Goal: Task Accomplishment & Management: Manage account settings

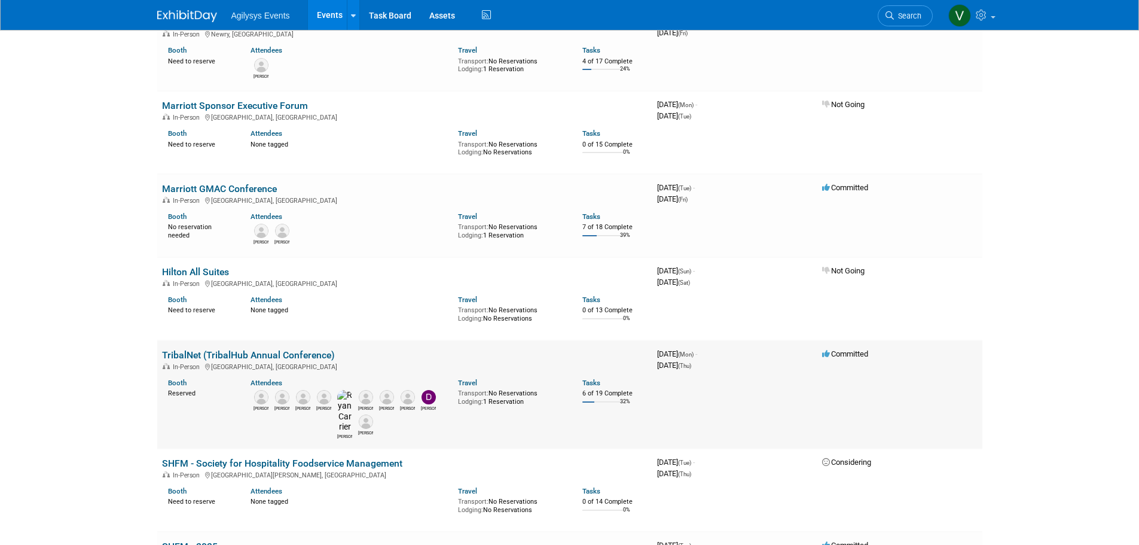
scroll to position [897, 0]
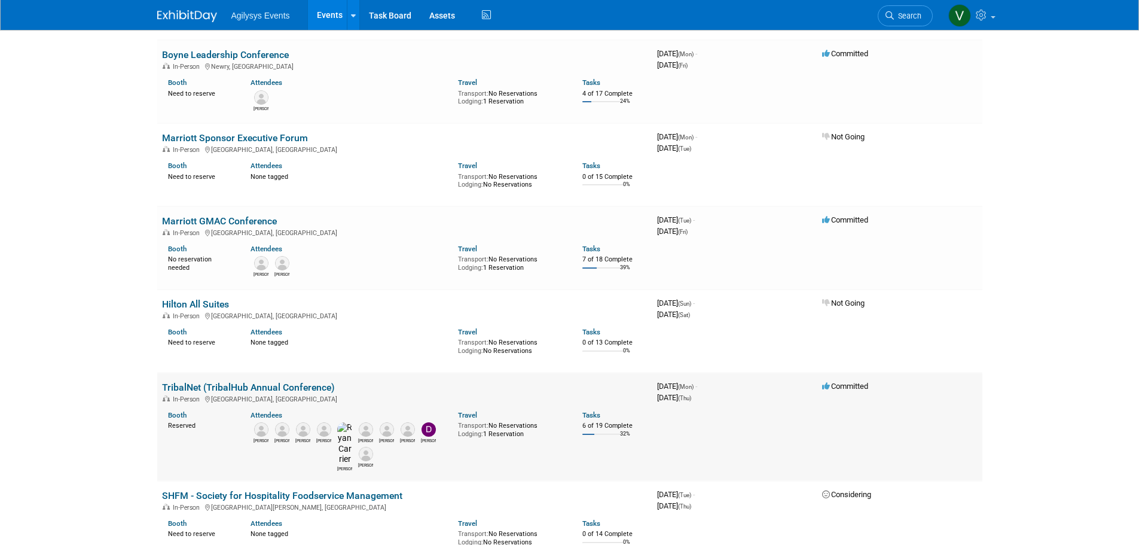
click at [221, 386] on link "TribalNet (TribalHub Annual Conference)" at bounding box center [248, 386] width 173 height 11
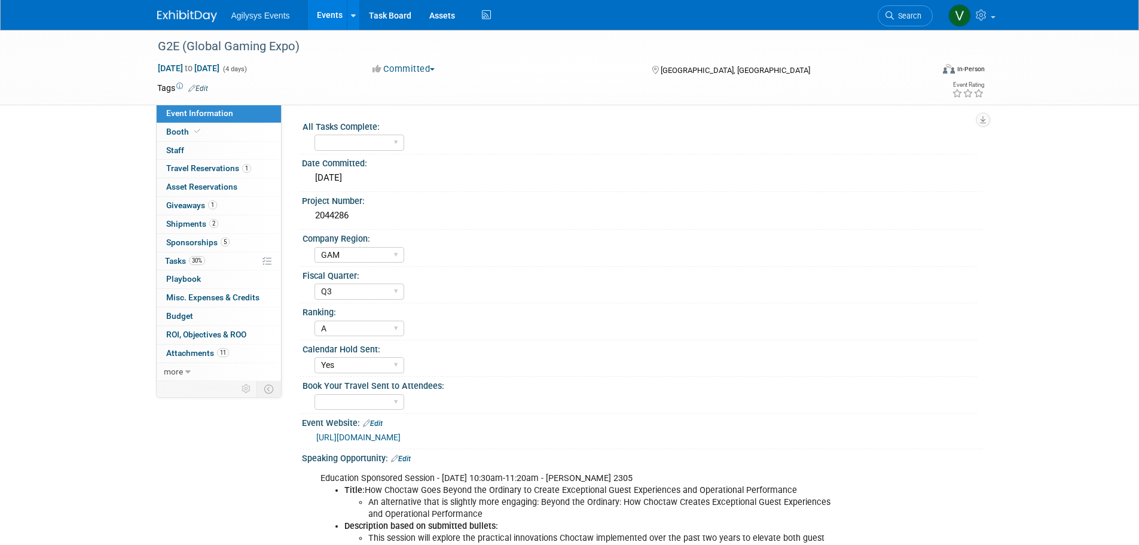
select select "GAM"
select select "Q3"
select select "A"
select select "Yes"
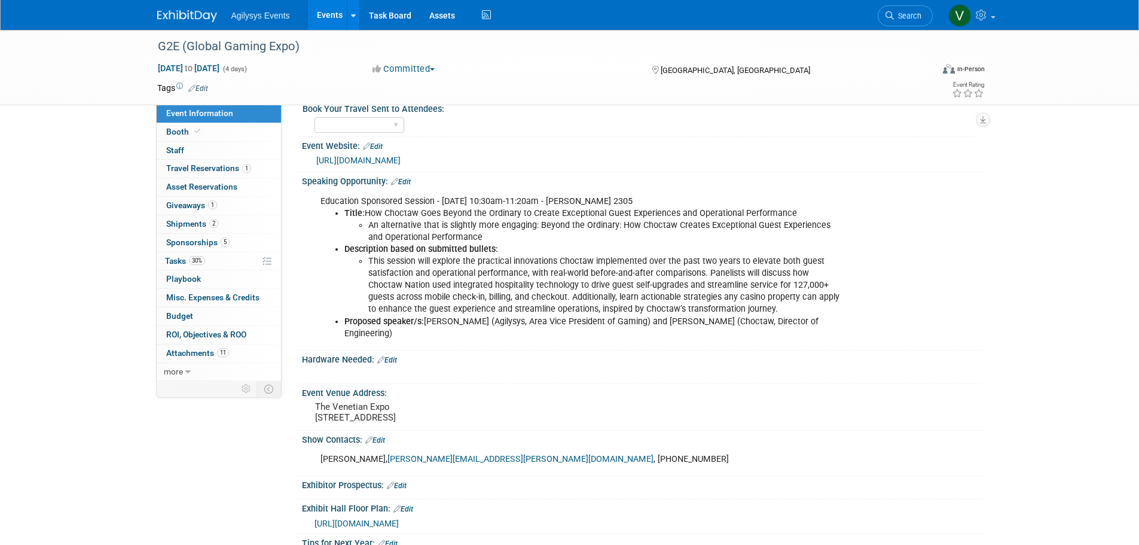
scroll to position [404, 0]
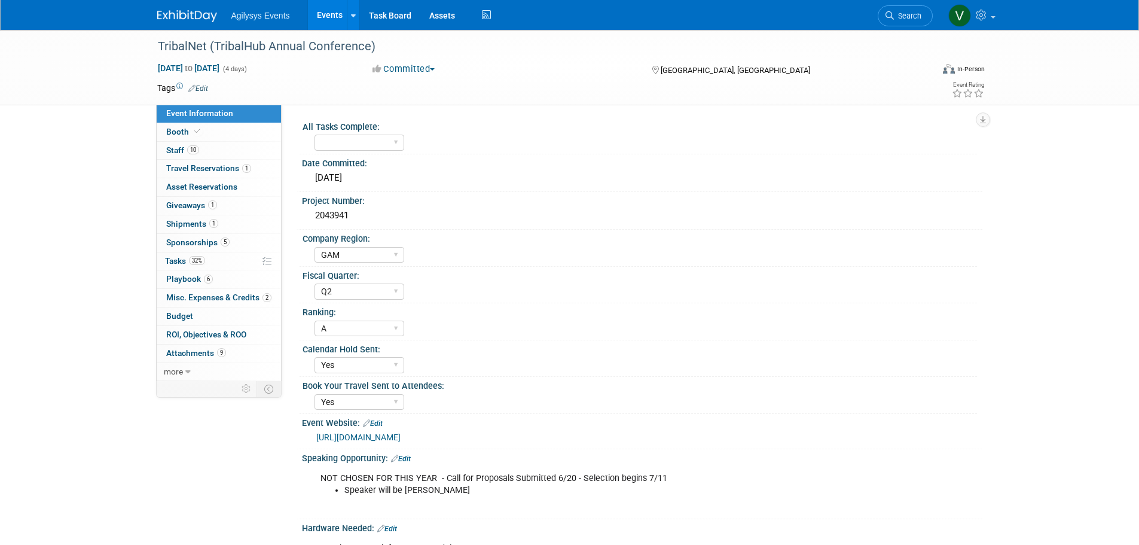
select select "GAM"
select select "Q2"
select select "A"
select select "Yes"
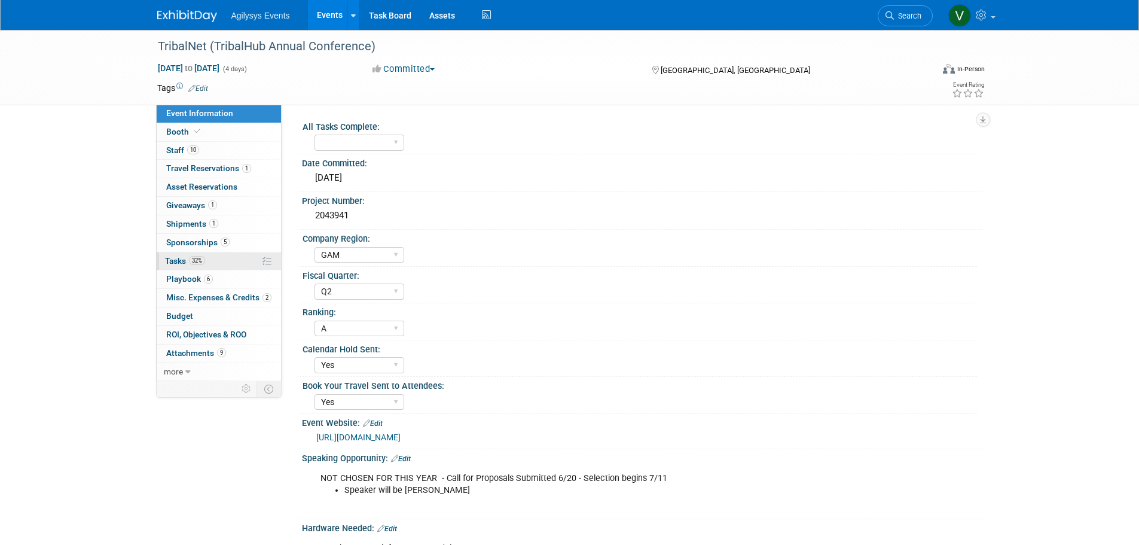
click at [182, 264] on span "Tasks 32%" at bounding box center [185, 261] width 40 height 10
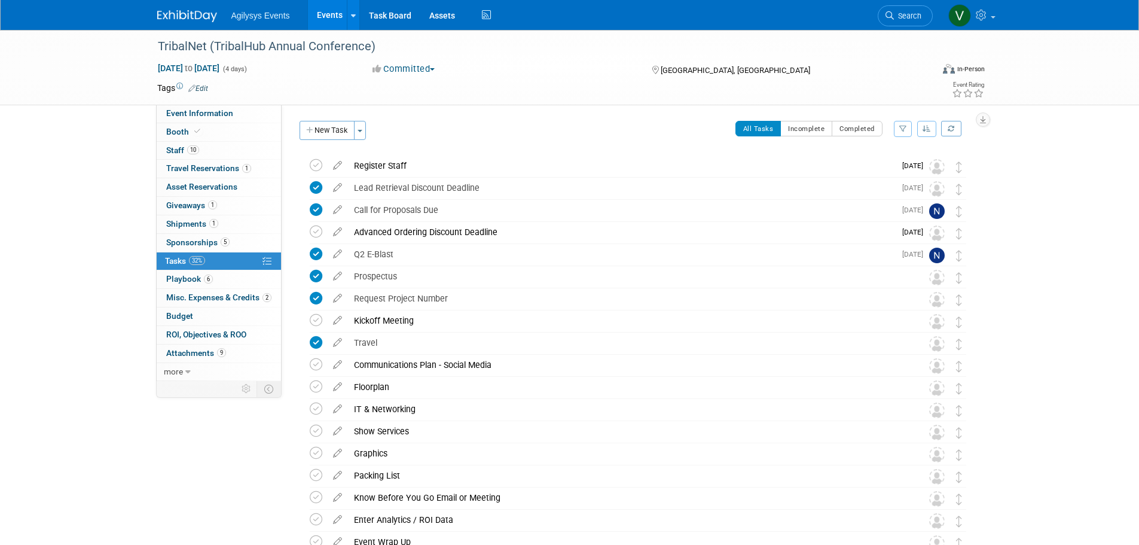
click at [197, 14] on img at bounding box center [187, 16] width 60 height 12
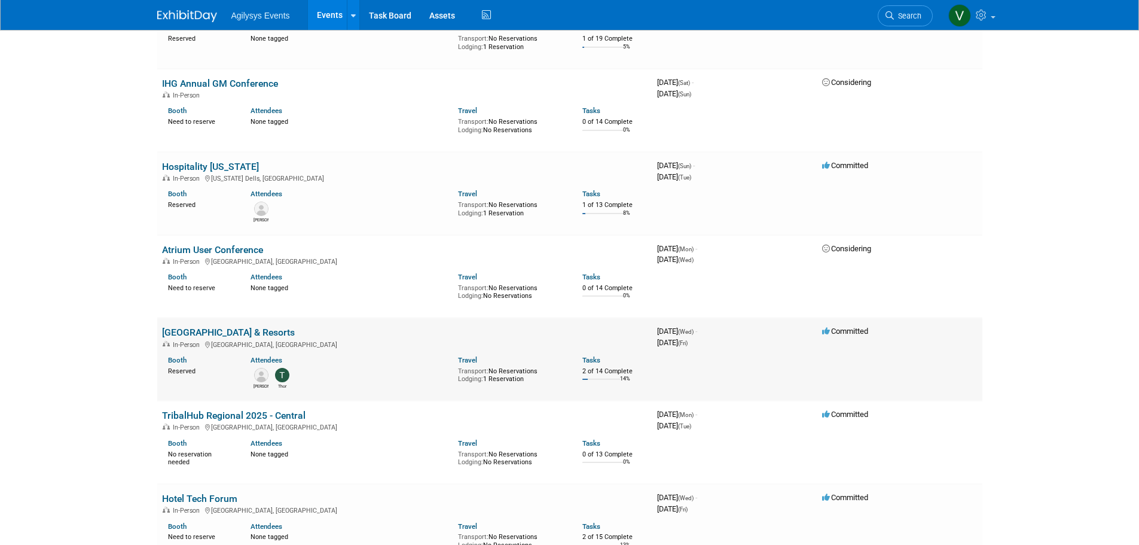
scroll to position [2510, 0]
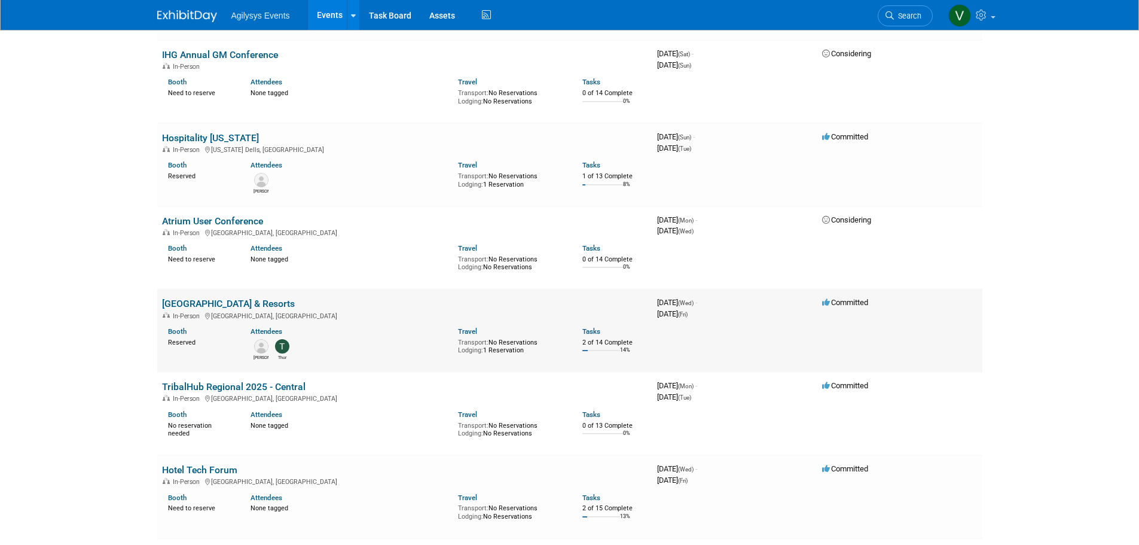
click at [234, 298] on link "New England Inns & Resorts" at bounding box center [228, 303] width 133 height 11
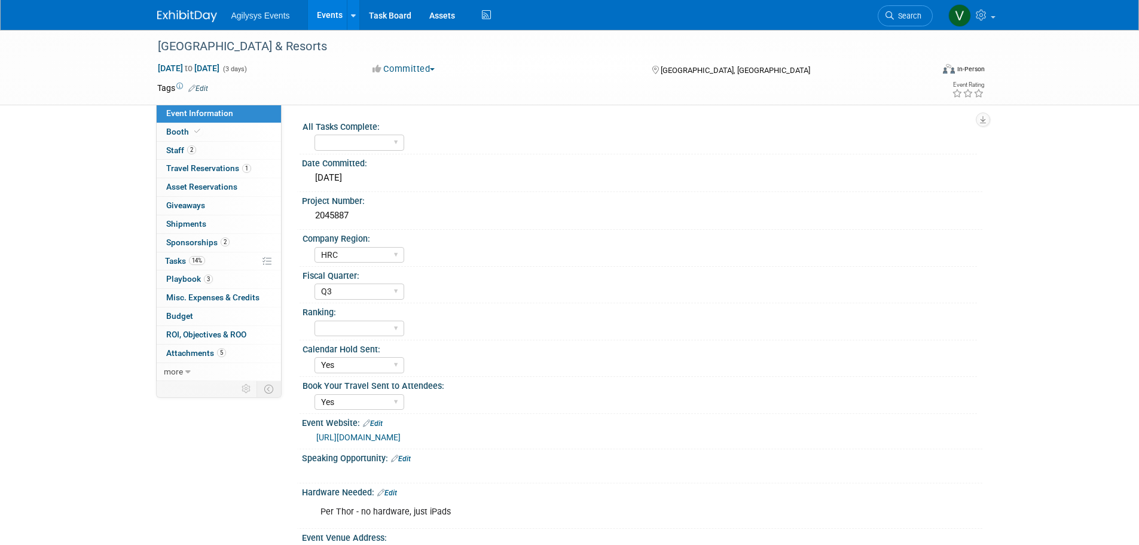
select select "HRC"
select select "Q3"
select select "Yes"
click at [191, 259] on span "14%" at bounding box center [197, 260] width 16 height 9
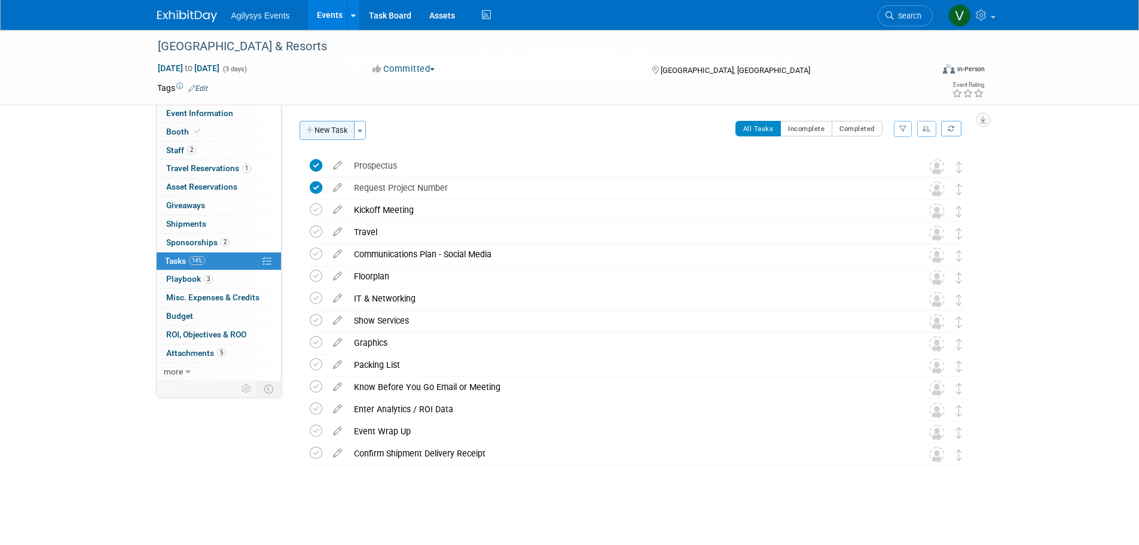
click at [319, 129] on button "New Task" at bounding box center [326, 130] width 55 height 19
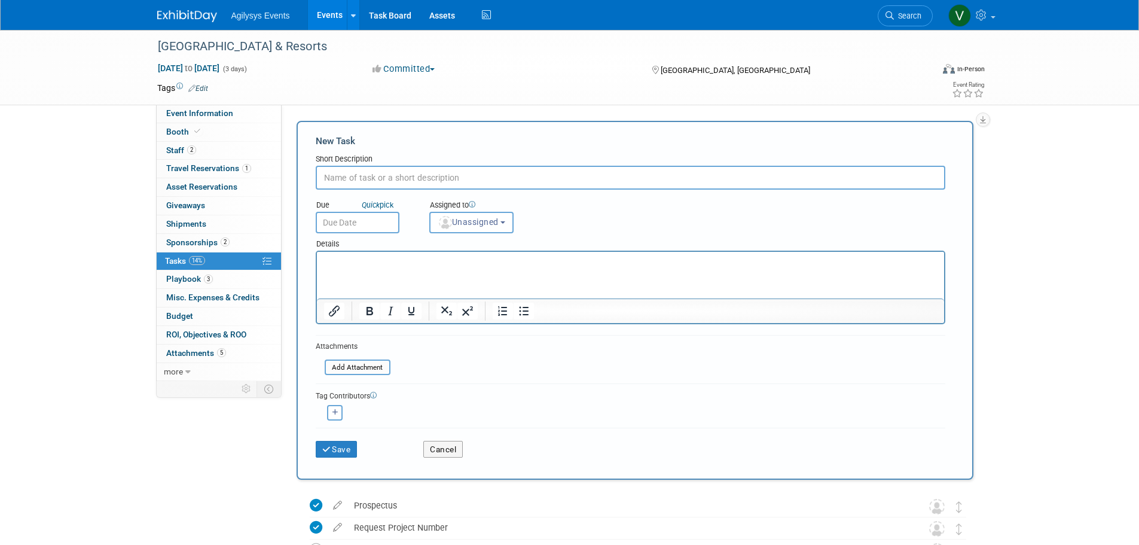
click at [384, 186] on input "text" at bounding box center [630, 178] width 629 height 24
click at [368, 173] on input "text" at bounding box center [630, 178] width 629 height 24
paste input "Please complete [this form]"
drag, startPoint x: 470, startPoint y: 179, endPoint x: 244, endPoint y: 172, distance: 226.1
click at [244, 172] on div "Event Information Event Info Booth Booth 2 Staff 2 Staff 1 Travel Reservations …" at bounding box center [569, 442] width 843 height 824
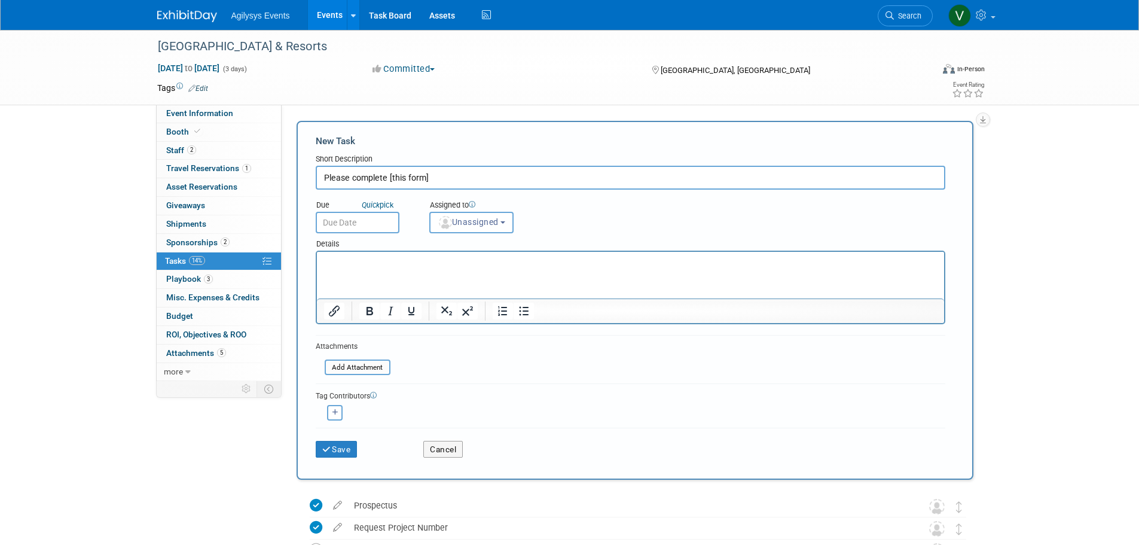
click at [357, 181] on input "Please complete [this form]" at bounding box center [630, 178] width 629 height 24
drag, startPoint x: 353, startPoint y: 179, endPoint x: 296, endPoint y: 170, distance: 56.9
click at [297, 170] on div "New Task Short Description Please complete [this form] Due Quick pick Unassigne…" at bounding box center [634, 300] width 677 height 359
type input "complete [this form]"
click at [347, 262] on p "Rich Text Area. Press ALT-0 for help." at bounding box center [629, 262] width 613 height 12
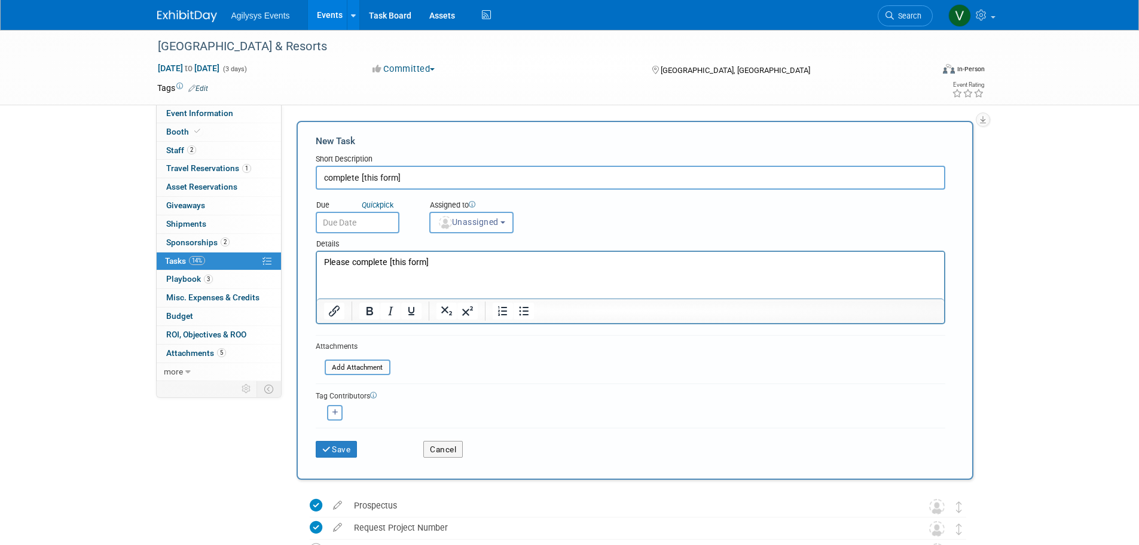
drag, startPoint x: 440, startPoint y: 263, endPoint x: 304, endPoint y: 256, distance: 135.8
click at [316, 256] on html "Please complete [this form]" at bounding box center [629, 260] width 627 height 17
click at [371, 213] on input "text" at bounding box center [358, 223] width 84 height 22
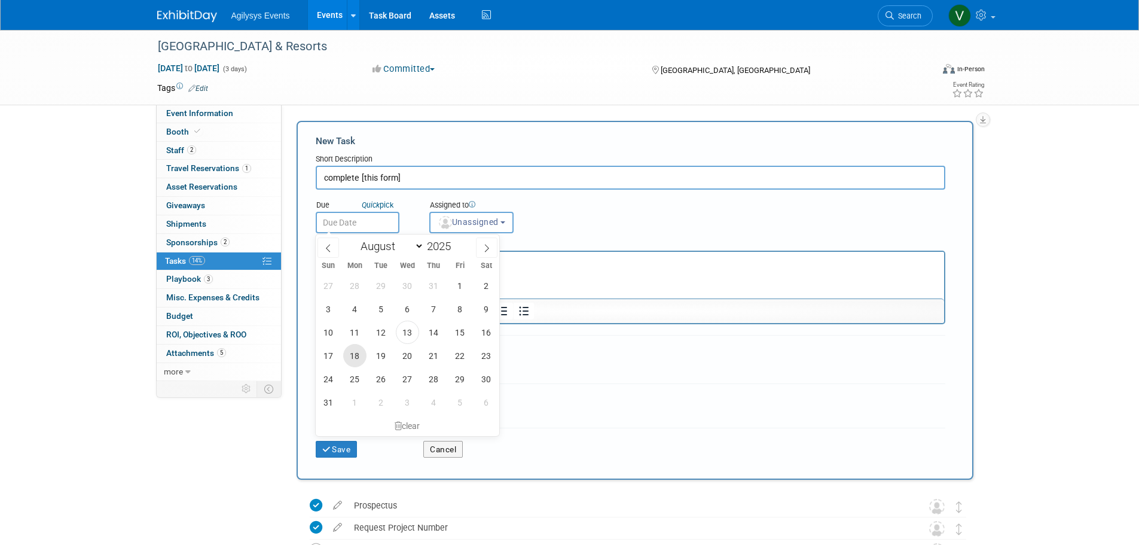
click at [357, 351] on span "18" at bounding box center [354, 355] width 23 height 23
type input "Aug 18, 2025"
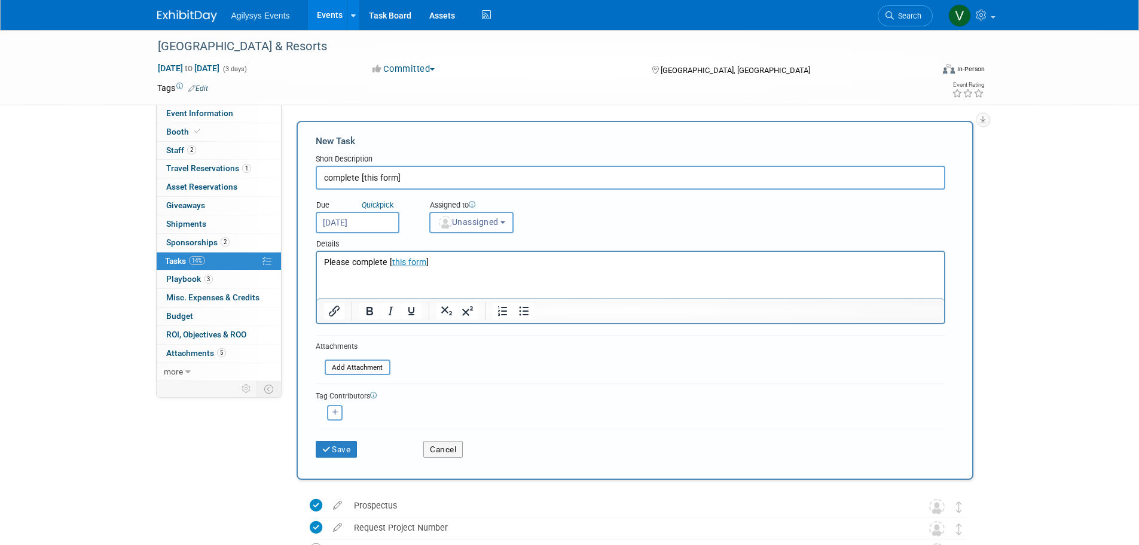
click at [478, 224] on span "Unassigned" at bounding box center [468, 222] width 61 height 10
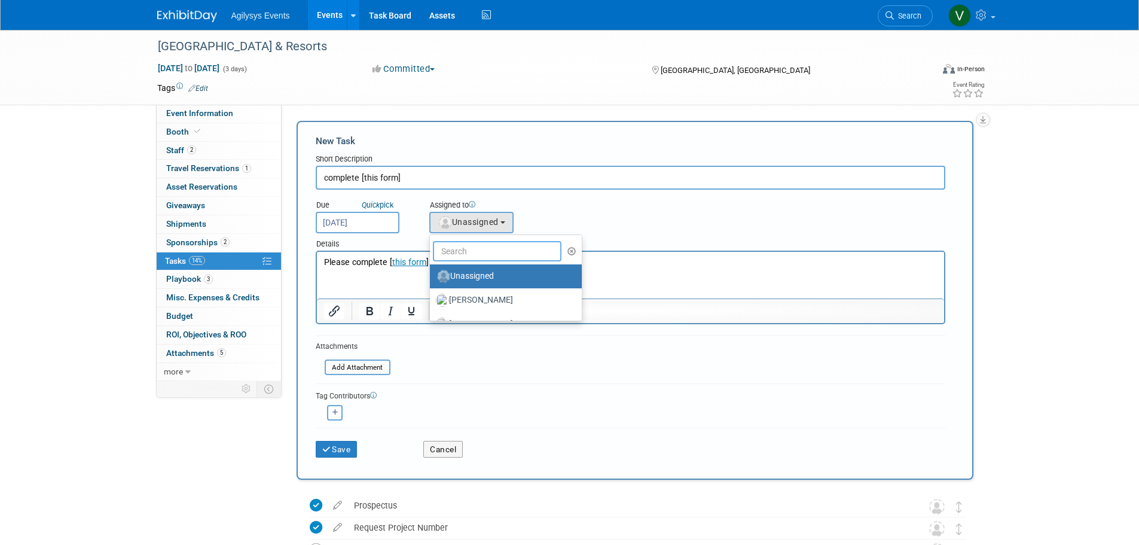
click at [482, 250] on input "text" at bounding box center [497, 251] width 129 height 20
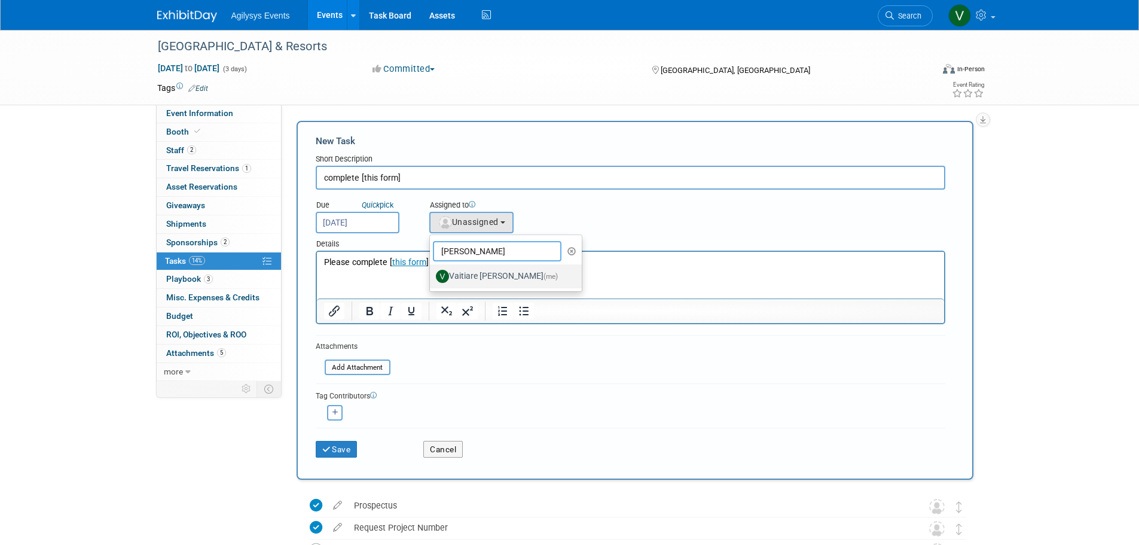
type input "vaiti"
click at [466, 273] on label "Vaitiare Munoz (me)" at bounding box center [503, 276] width 134 height 19
click at [432, 273] on input "Vaitiare Munoz (me)" at bounding box center [428, 275] width 8 height 8
select select "9da70825-3e02-4d1a-92dc-02b6497bcd7e"
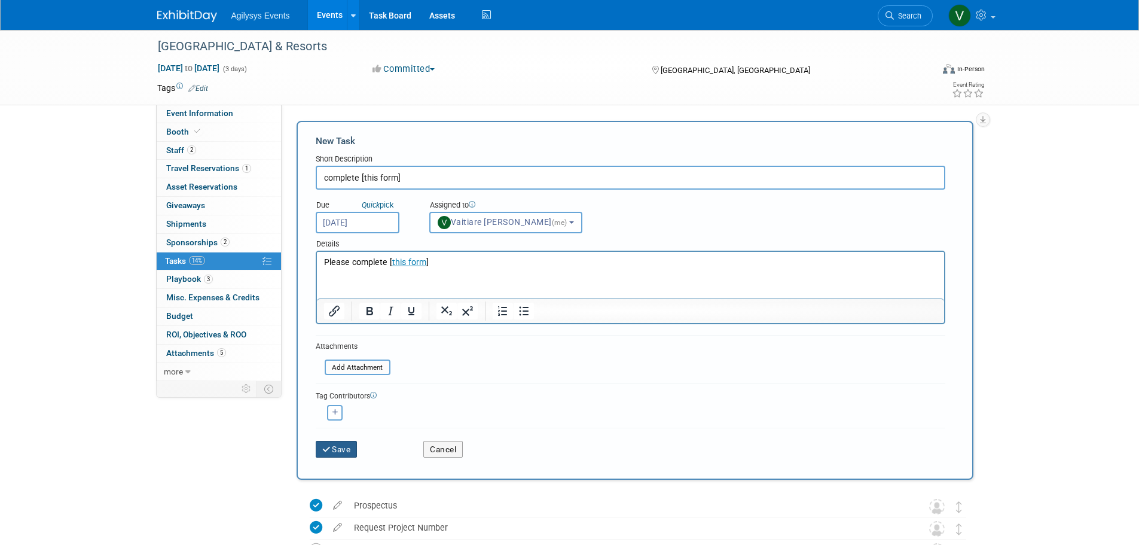
click at [350, 448] on button "Save" at bounding box center [337, 449] width 42 height 17
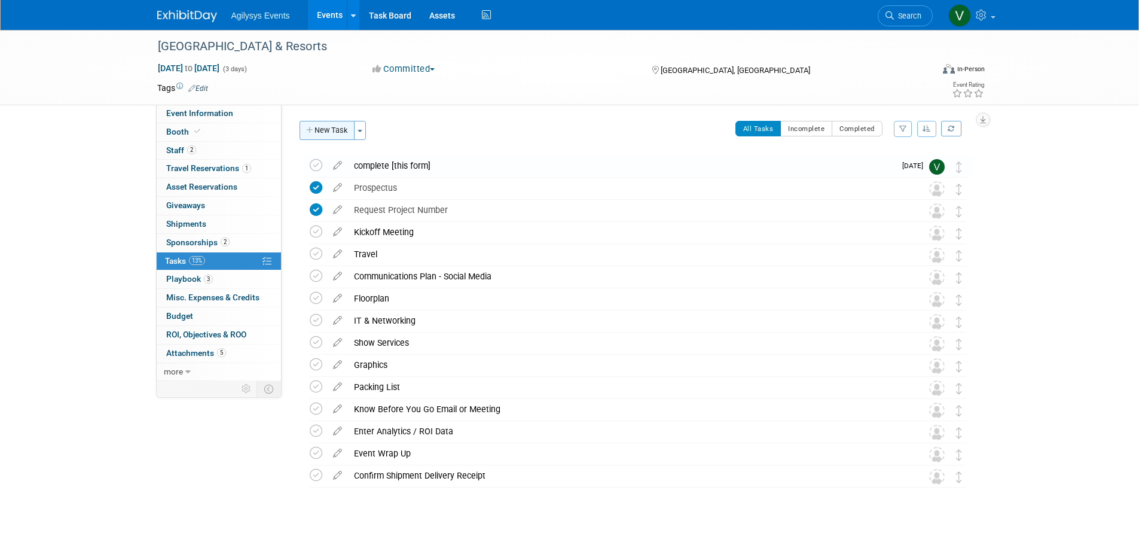
click at [327, 137] on button "New Task" at bounding box center [326, 130] width 55 height 19
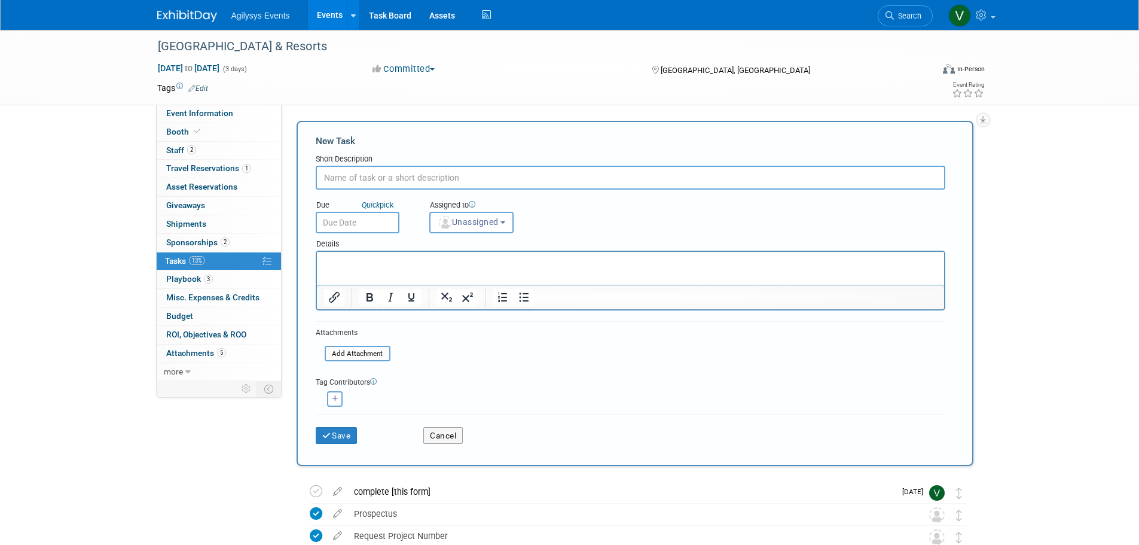
click at [370, 173] on input "text" at bounding box center [630, 178] width 629 height 24
paste input "2. Push Notification Details"
drag, startPoint x: 341, startPoint y: 176, endPoint x: 274, endPoint y: 171, distance: 67.2
click at [274, 171] on div "Event Information Event Info Booth Booth 2 Staff 2 Staff 1 Travel Reservations …" at bounding box center [569, 446] width 843 height 832
click at [460, 181] on input "Push Notification Details" at bounding box center [630, 178] width 629 height 24
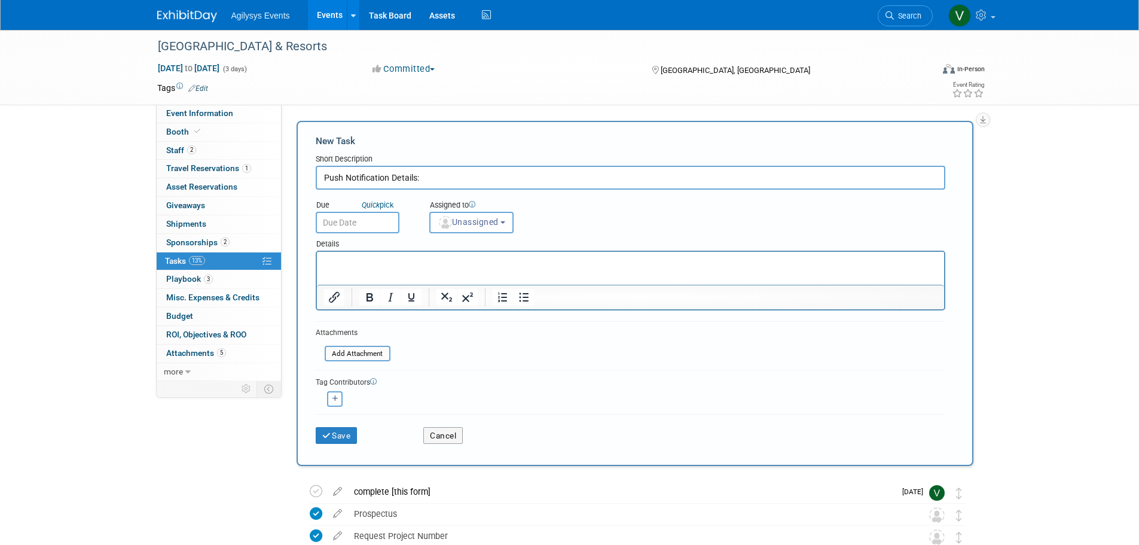
paste input "o Text/content you'd like sent to attendees during the conference"
click at [447, 176] on input "Push Notification Details: o Text/content you'd like sent to attendees during t…" at bounding box center [630, 178] width 629 height 24
click at [445, 175] on input "Push Notification Details: o Text/content you'd like sent to attendees during t…" at bounding box center [630, 178] width 629 height 24
click at [438, 169] on input "Push Notification Details: o Text/content you'd like sent to attendees during t…" at bounding box center [630, 178] width 629 height 24
drag, startPoint x: 471, startPoint y: 176, endPoint x: 509, endPoint y: 175, distance: 37.7
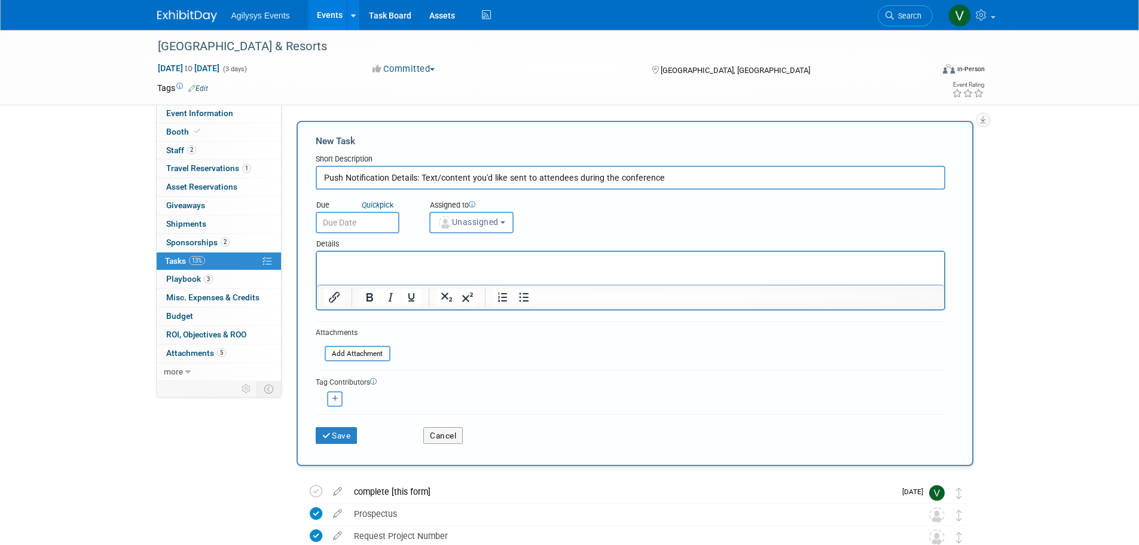
click at [509, 175] on input "Push Notification Details: Text/content you'd like sent to attendees during the…" at bounding box center [630, 178] width 629 height 24
drag, startPoint x: 485, startPoint y: 176, endPoint x: 488, endPoint y: 191, distance: 15.1
click at [485, 176] on input "Push Notification Details: Text/content sent to attendees during the conference" at bounding box center [630, 178] width 629 height 24
click at [487, 175] on input "Push Notification Details: Text/content sent to attendees during the conference" at bounding box center [630, 178] width 629 height 24
click at [470, 177] on input "Push Notification Details: Text/content sent to attendees during the conference" at bounding box center [630, 178] width 629 height 24
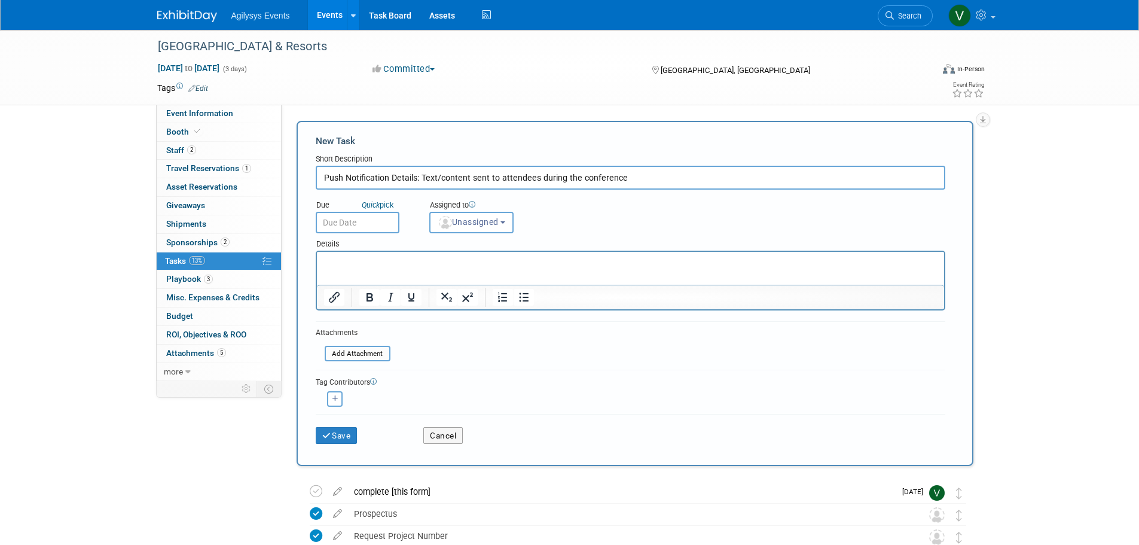
click at [472, 176] on input "Push Notification Details: Text/content sent to attendees during the conference" at bounding box center [630, 178] width 629 height 24
click at [632, 184] on input "Push Notification Details: Text/content (sent to attendees during the conference" at bounding box center [630, 178] width 629 height 24
type input "Push Notification Details: Text/content (sent to attendees during the conferenc…"
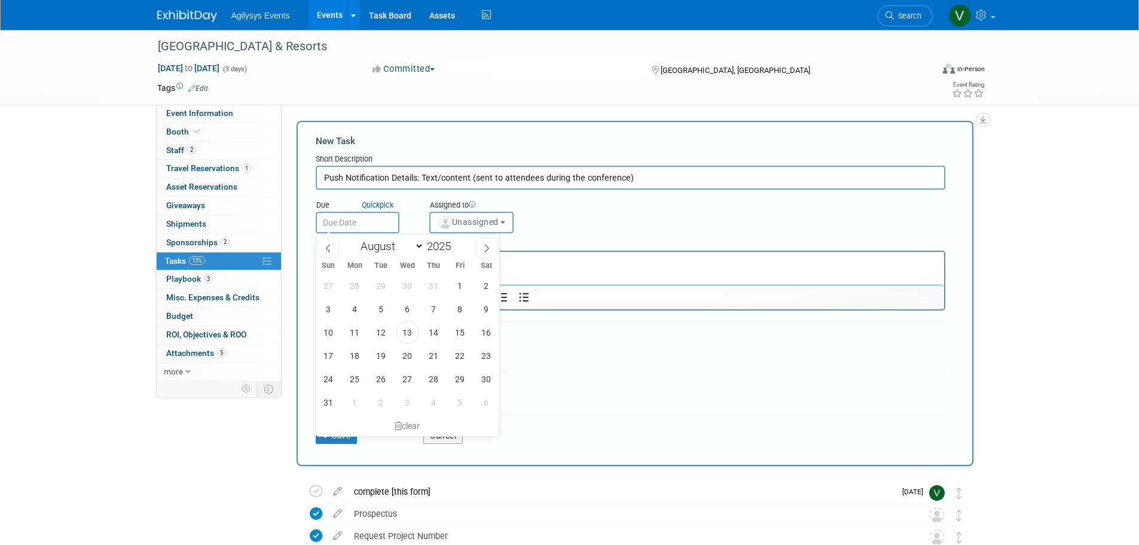
click at [383, 217] on input "text" at bounding box center [358, 223] width 84 height 22
click at [354, 359] on span "18" at bounding box center [354, 355] width 23 height 23
type input "Aug 18, 2025"
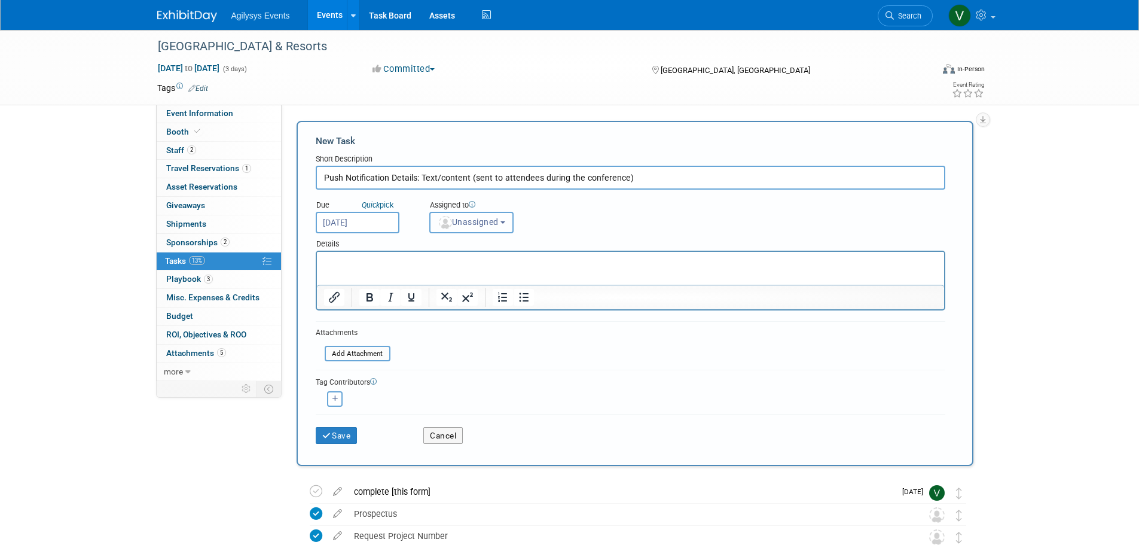
click at [474, 219] on span "Unassigned" at bounding box center [468, 222] width 61 height 10
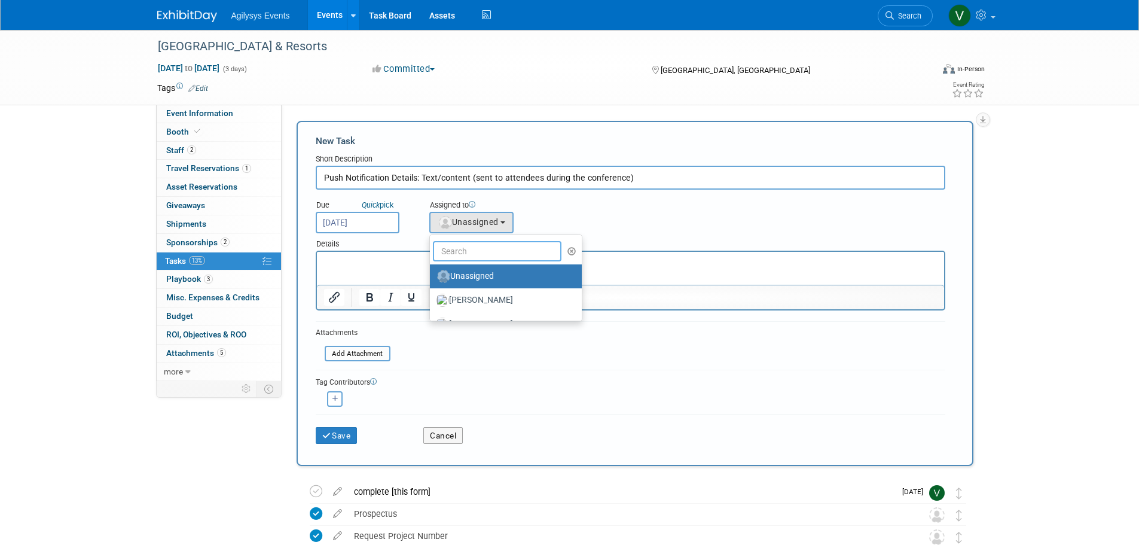
click at [479, 249] on input "text" at bounding box center [497, 251] width 129 height 20
type input "jus"
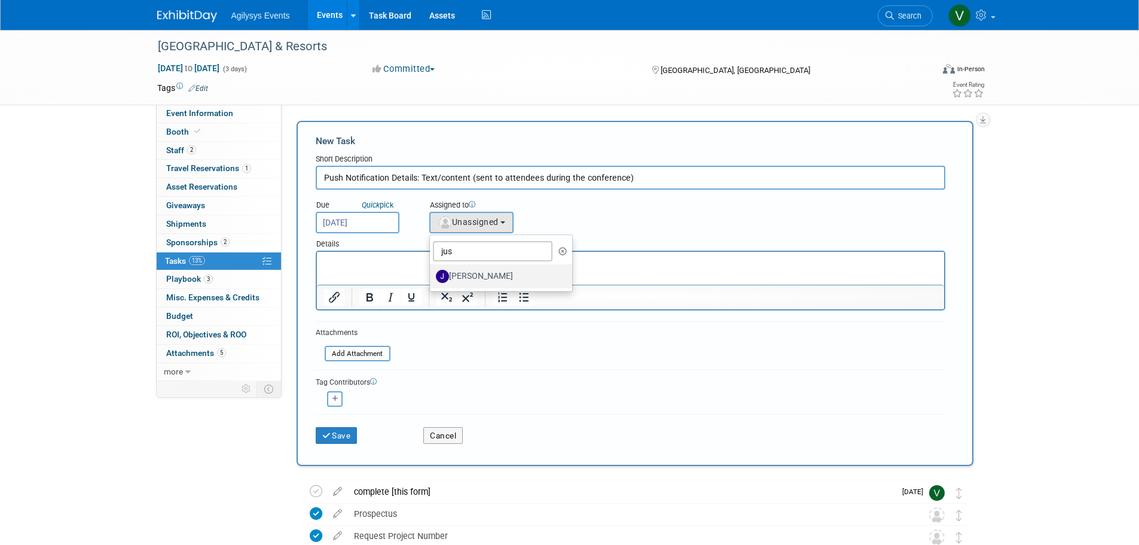
click at [477, 276] on label "Justin Oram" at bounding box center [498, 276] width 125 height 19
click at [432, 276] on input "Justin Oram" at bounding box center [428, 275] width 8 height 8
select select "c25461b8-ece1-4bc5-8512-8f5ef1b2fff1"
click at [441, 268] on html at bounding box center [629, 260] width 627 height 17
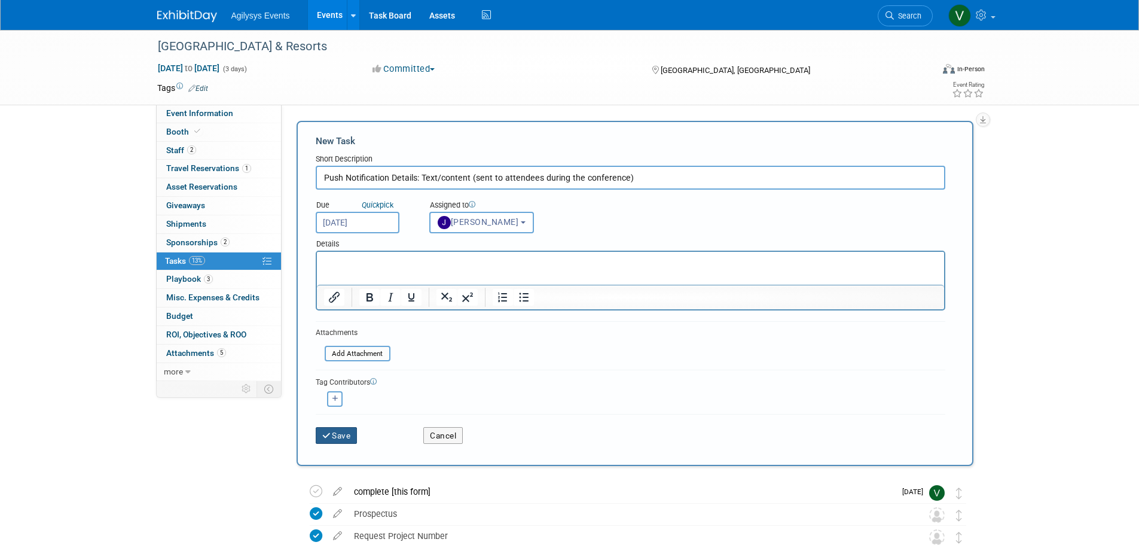
click at [348, 438] on button "Save" at bounding box center [337, 435] width 42 height 17
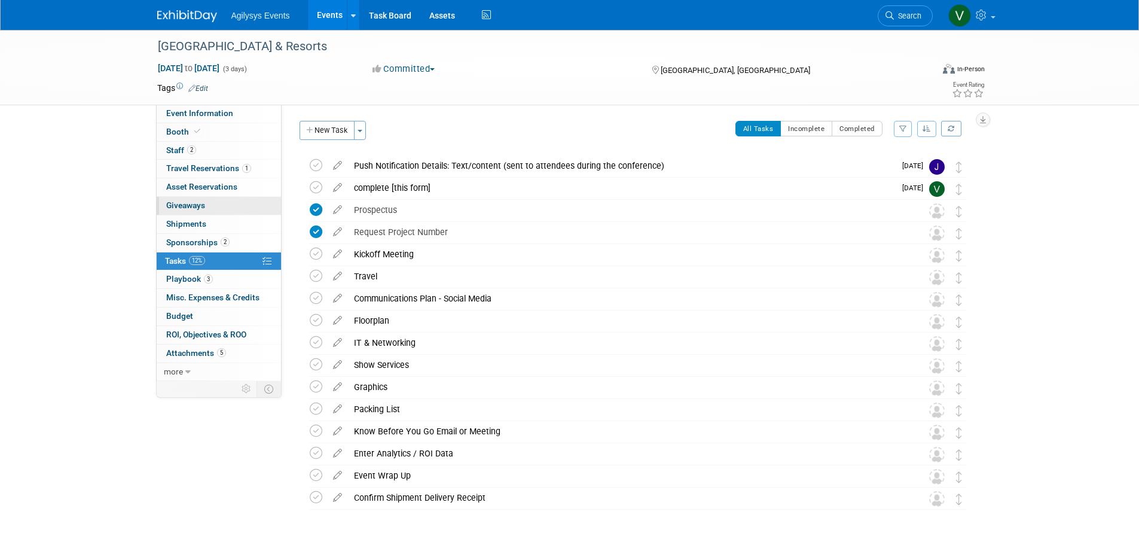
click at [201, 202] on span "Giveaways 0" at bounding box center [185, 205] width 39 height 10
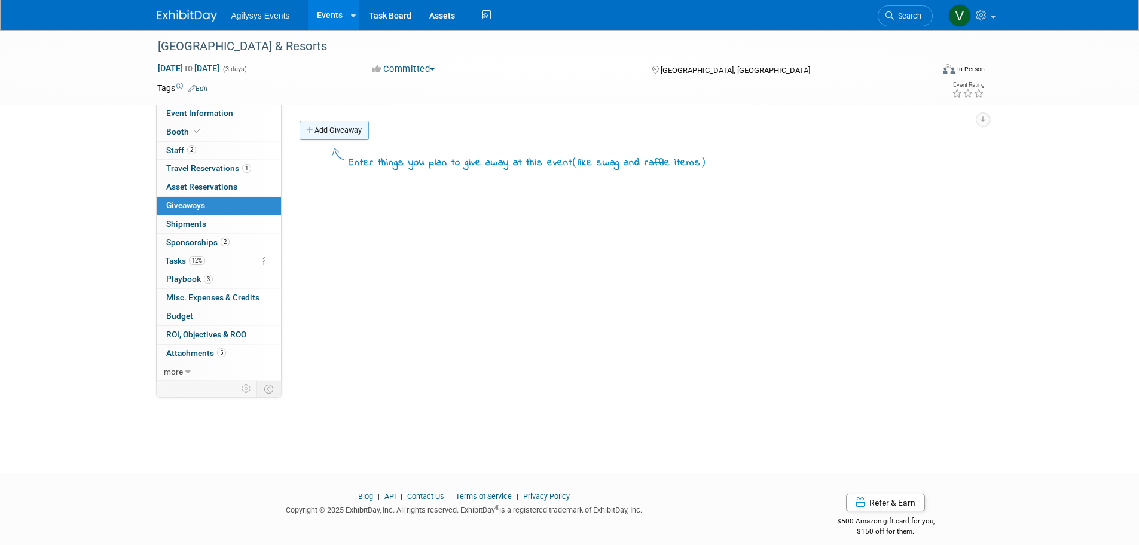
click at [352, 138] on link "Add Giveaway" at bounding box center [333, 130] width 69 height 19
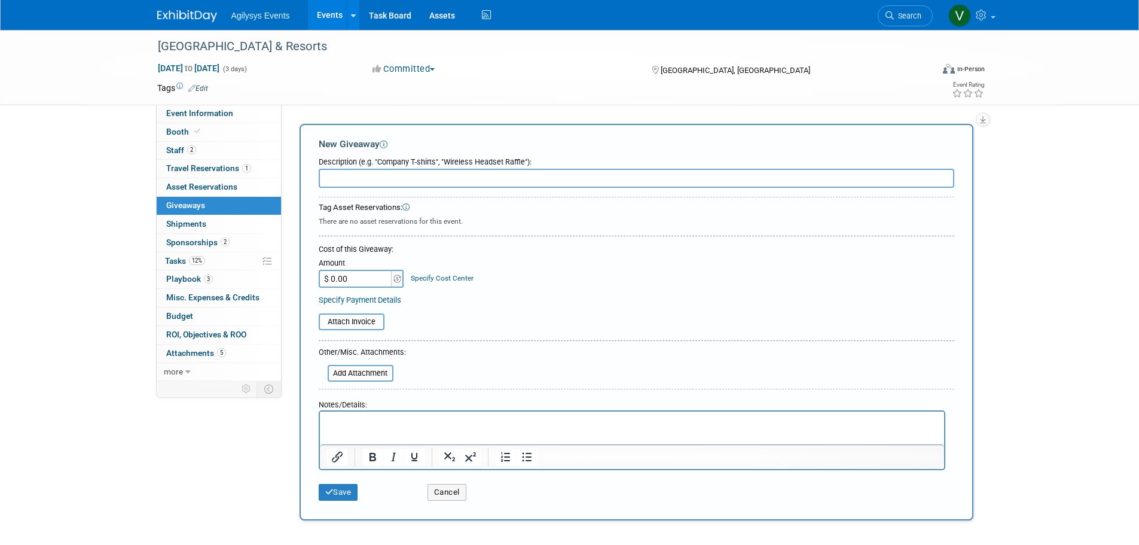
click at [369, 186] on input "text" at bounding box center [636, 178] width 635 height 19
paste input "o Text/content you'd like sent to attendees during the conference"
drag, startPoint x: 620, startPoint y: 170, endPoint x: 294, endPoint y: 169, distance: 325.8
click at [301, 169] on div "New Giveaway Description (e.g. "Company T-shirts", "Wireless Headset Raffle"): …" at bounding box center [636, 322] width 674 height 396
type input "Sonos Speaker"
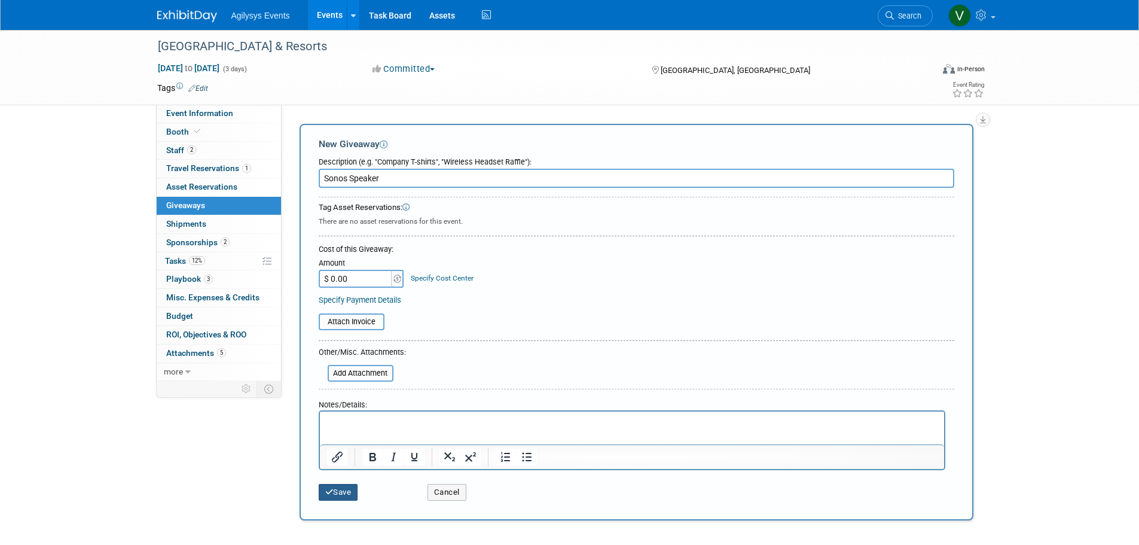
click at [340, 496] on button "Save" at bounding box center [338, 492] width 39 height 17
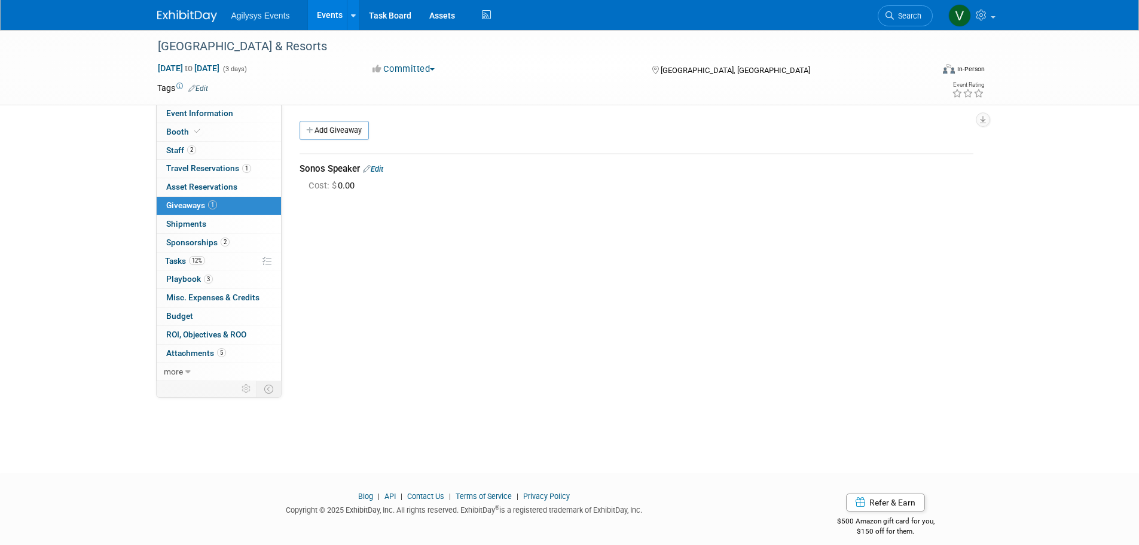
drag, startPoint x: 183, startPoint y: 14, endPoint x: 191, endPoint y: 17, distance: 8.3
click at [183, 14] on img at bounding box center [187, 16] width 60 height 12
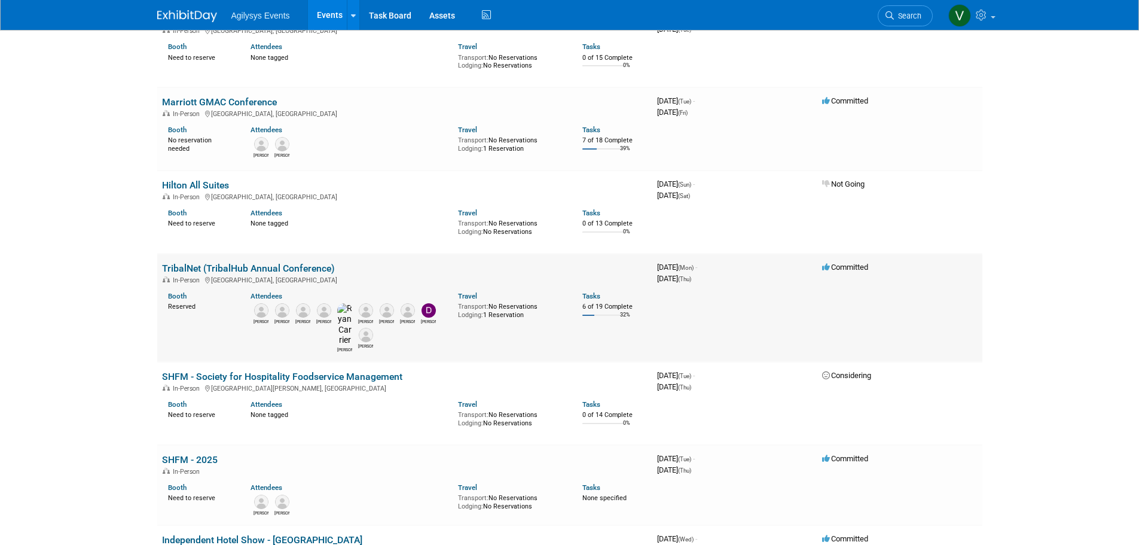
scroll to position [1016, 0]
click at [243, 268] on link "TribalNet (TribalHub Annual Conference)" at bounding box center [248, 267] width 173 height 11
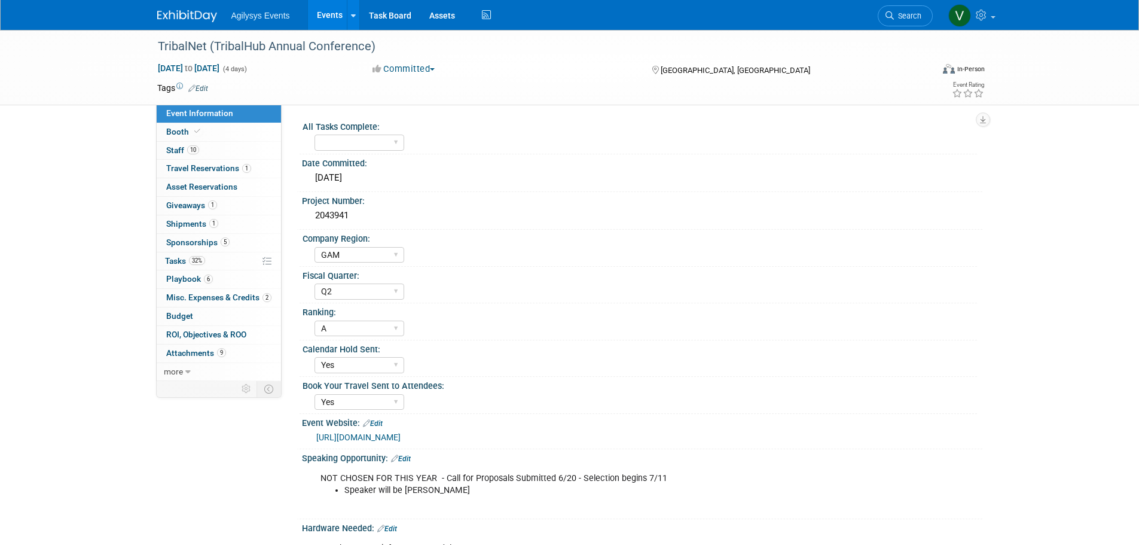
select select "GAM"
select select "Q2"
select select "A"
select select "Yes"
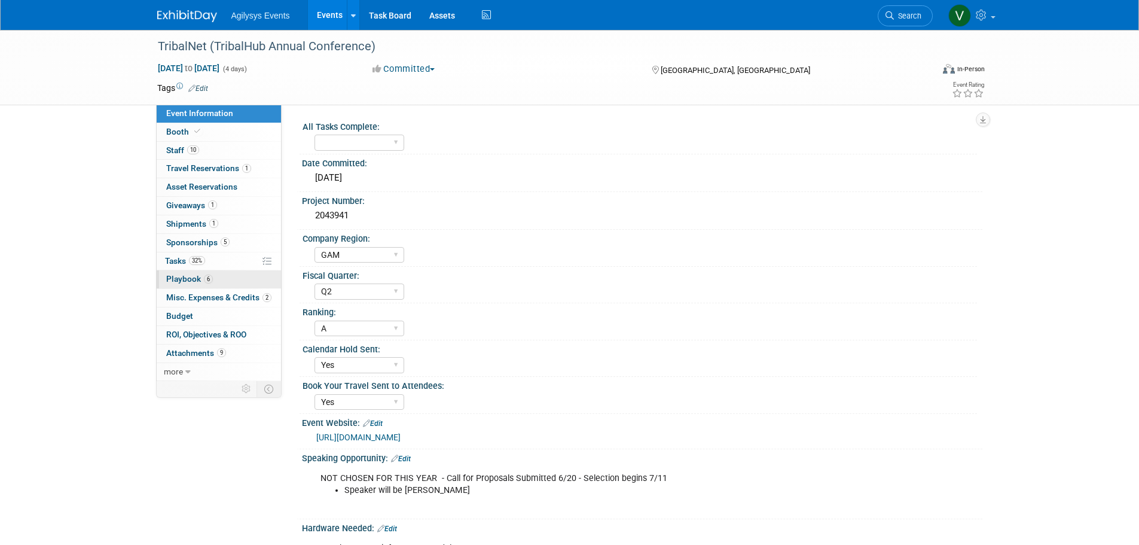
click at [185, 271] on link "6 Playbook 6" at bounding box center [219, 279] width 124 height 18
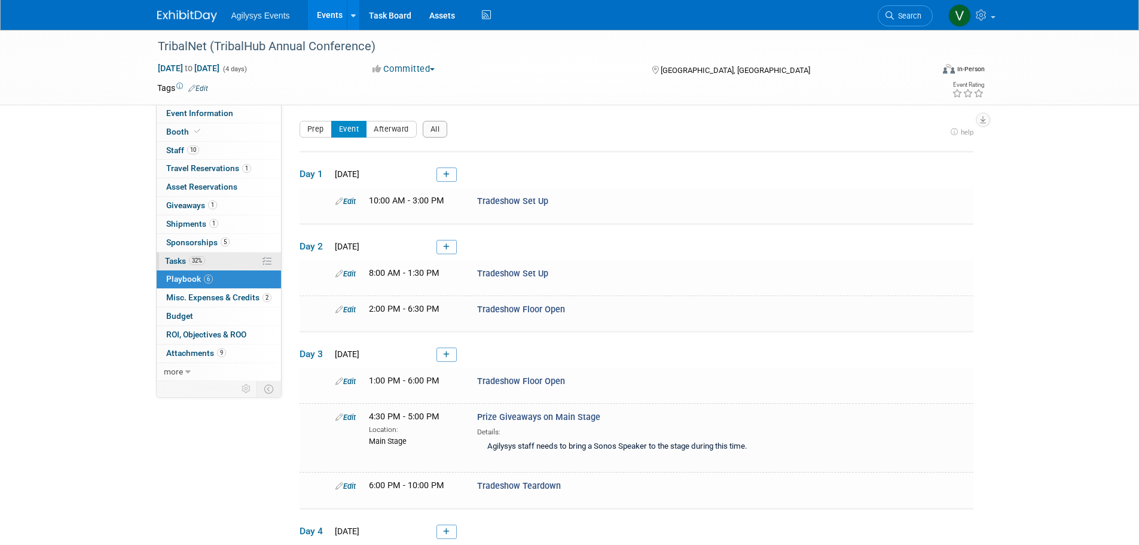
click at [182, 261] on span "Tasks 32%" at bounding box center [185, 261] width 40 height 10
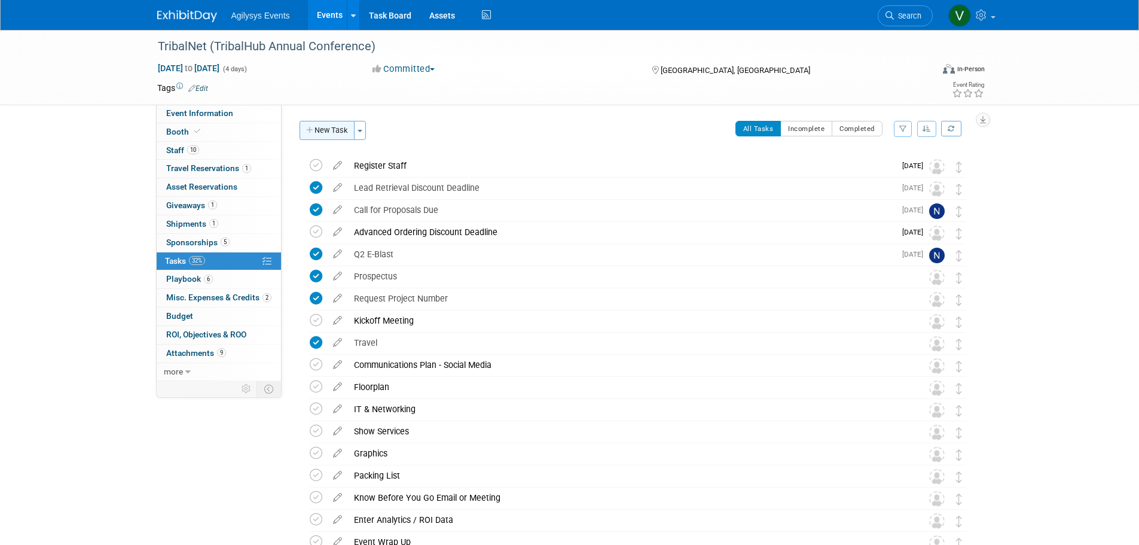
click at [331, 123] on button "New Task" at bounding box center [326, 130] width 55 height 19
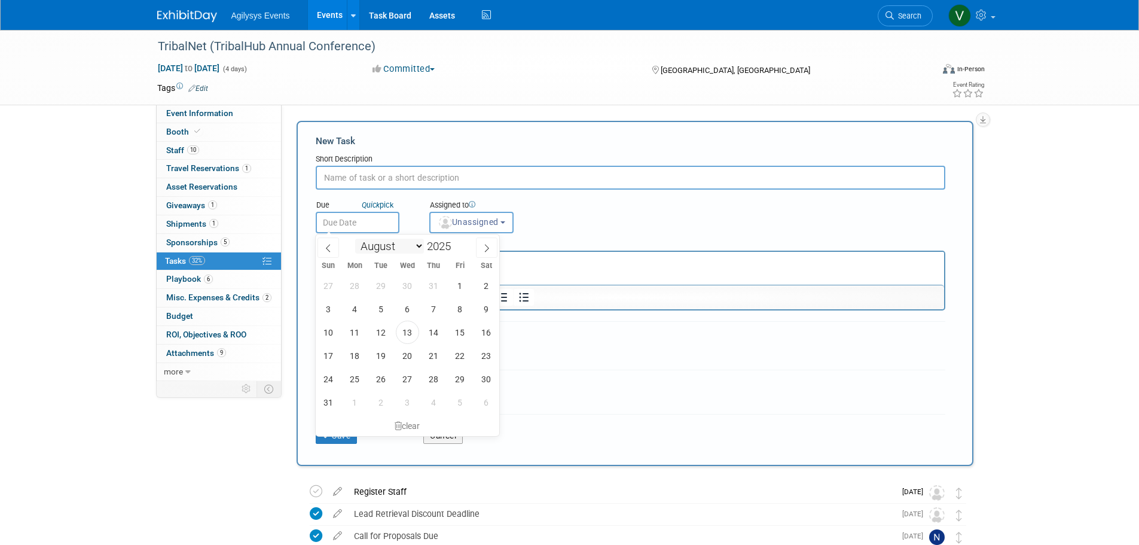
click at [358, 226] on input "text" at bounding box center [358, 223] width 84 height 22
click at [487, 249] on icon at bounding box center [487, 248] width 4 height 8
click at [328, 247] on icon at bounding box center [328, 248] width 8 height 8
select select "8"
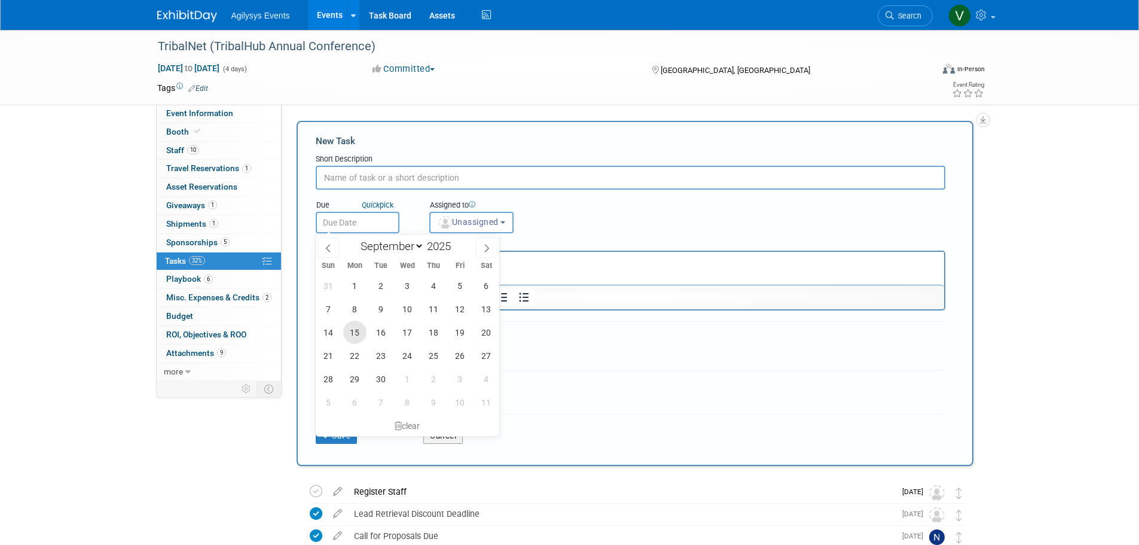
click at [354, 328] on span "15" at bounding box center [354, 331] width 23 height 23
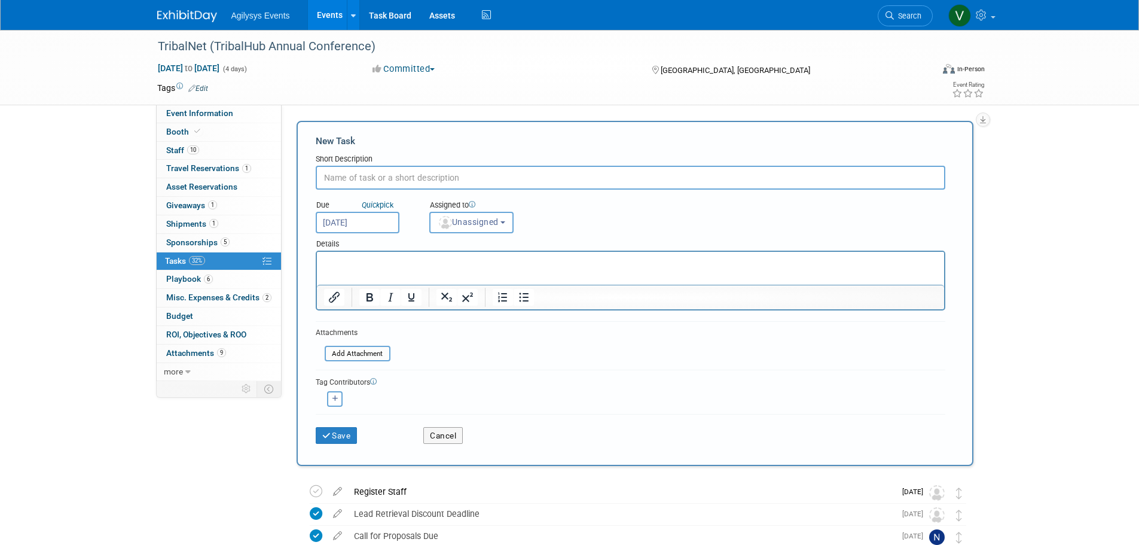
click at [332, 218] on input "Sep 15, 2025" at bounding box center [358, 223] width 84 height 22
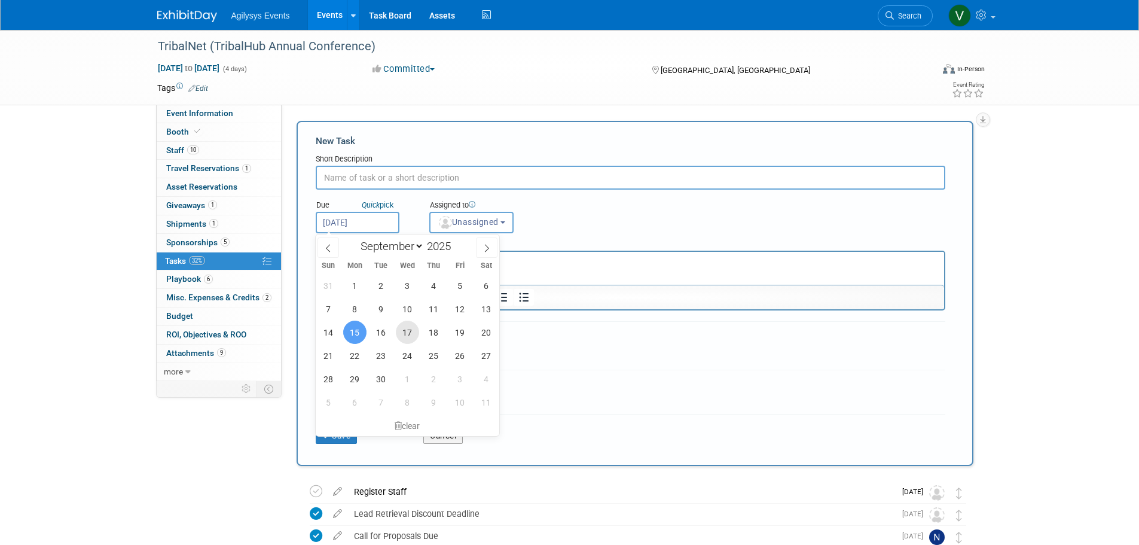
click at [406, 333] on span "17" at bounding box center [407, 331] width 23 height 23
type input "Sep 17, 2025"
drag, startPoint x: 42, startPoint y: 1, endPoint x: 359, endPoint y: 258, distance: 407.9
click at [359, 253] on div "January February March April May June July August September October November De…" at bounding box center [408, 334] width 184 height 201
click at [560, 256] on p "Rich Text Area. Press ALT-0 for help." at bounding box center [629, 262] width 613 height 12
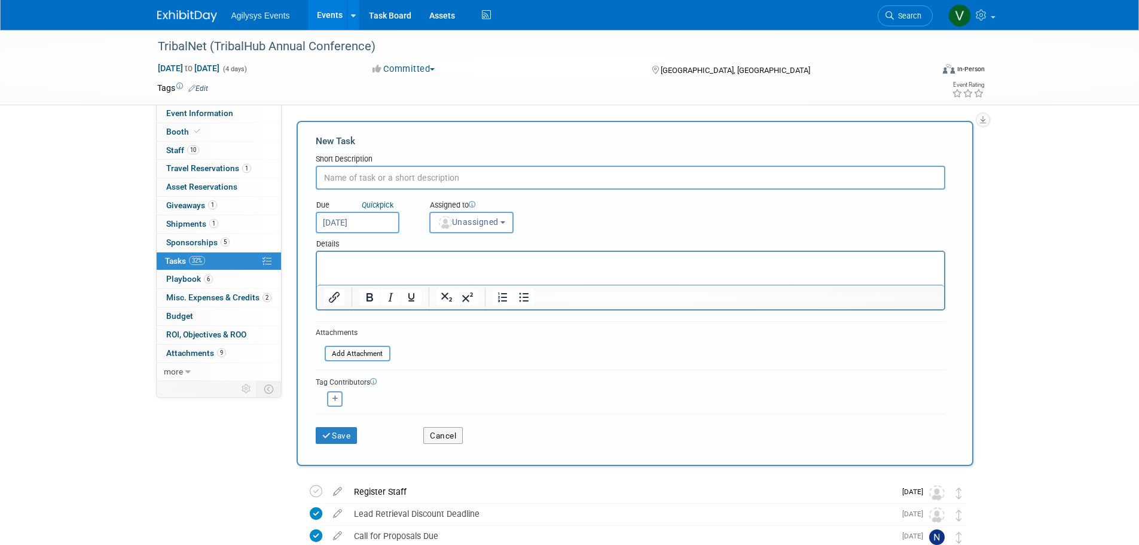
click at [401, 176] on input "text" at bounding box center [630, 178] width 629 height 24
click at [368, 178] on input "text" at bounding box center [630, 178] width 629 height 24
paste input "prize/raffle at TribalNet"
drag, startPoint x: 526, startPoint y: 179, endPoint x: 417, endPoint y: 176, distance: 108.8
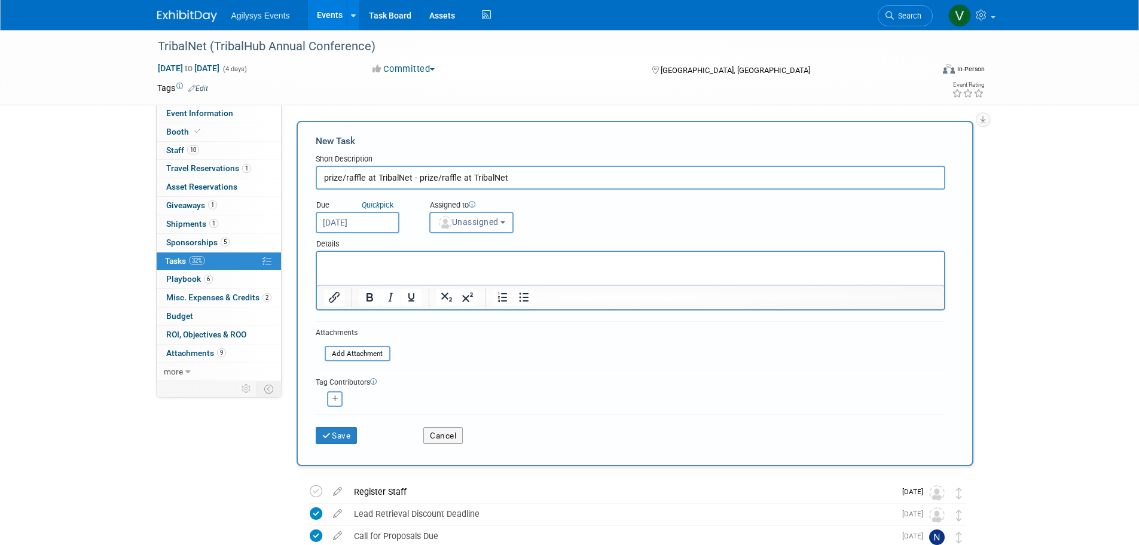
click at [417, 176] on input "prize/raffle at TribalNet - prize/raffle at TribalNet" at bounding box center [630, 178] width 629 height 24
click at [514, 173] on input "prize/raffle at TribalNet -" at bounding box center [630, 178] width 629 height 24
paste input "bring it up to the stage Wednesday at 4:30 when the prize giveaways start"
type input "prize/raffle at TribalNet - bring it up to the stage Wednesday at 4:30 when the…"
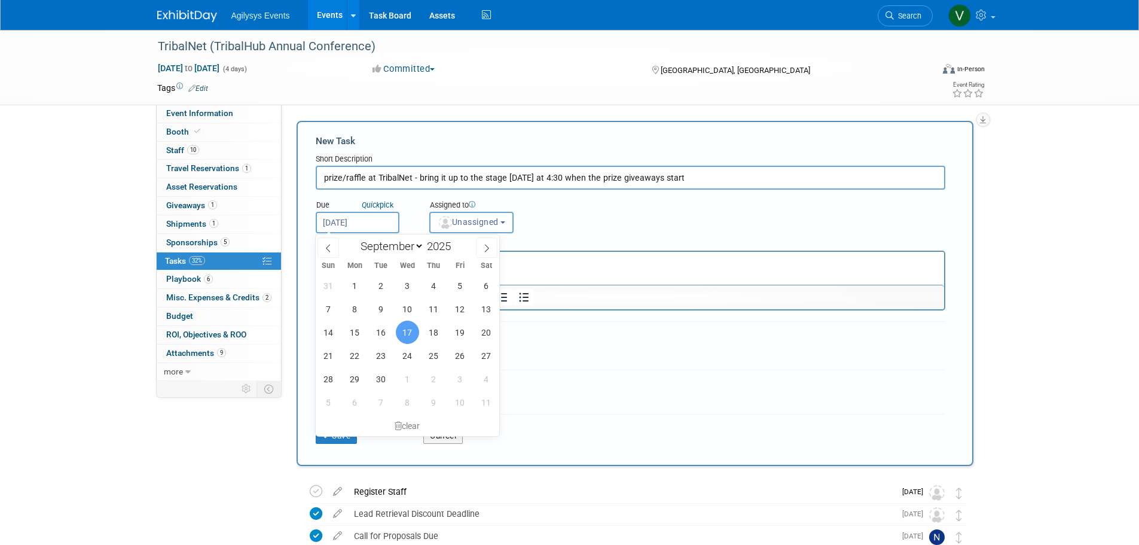
click at [389, 227] on input "Sep 17, 2025" at bounding box center [358, 223] width 84 height 22
click at [549, 268] on html at bounding box center [629, 260] width 627 height 17
click at [537, 268] on html at bounding box center [629, 260] width 627 height 17
click at [565, 231] on div "Assigned to <img src="https://www.exhibitday.com/Images/Unassigned-User-Icon.pn…" at bounding box center [501, 213] width 162 height 39
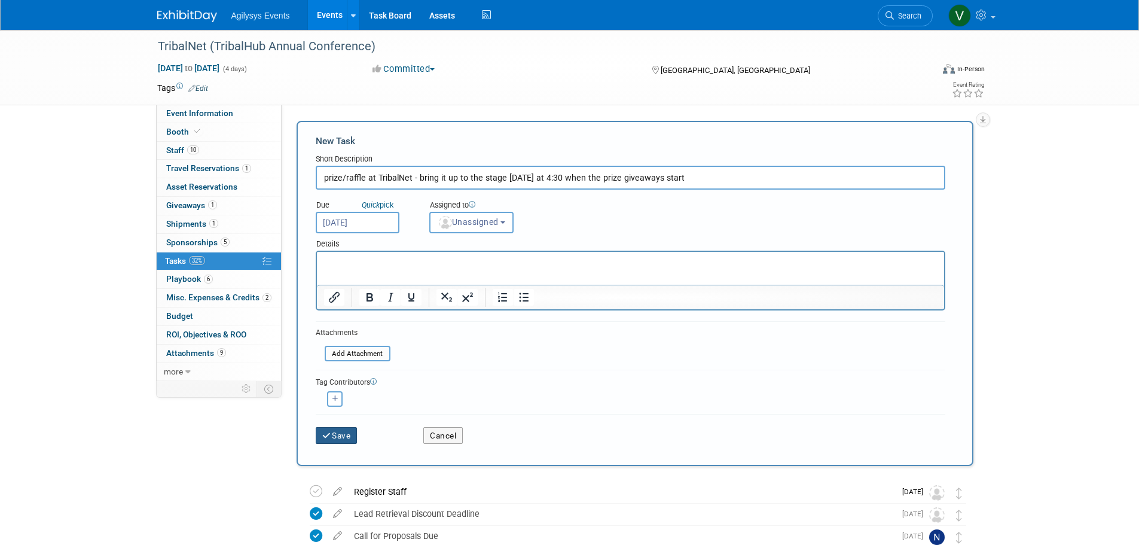
click at [350, 435] on button "Save" at bounding box center [337, 435] width 42 height 17
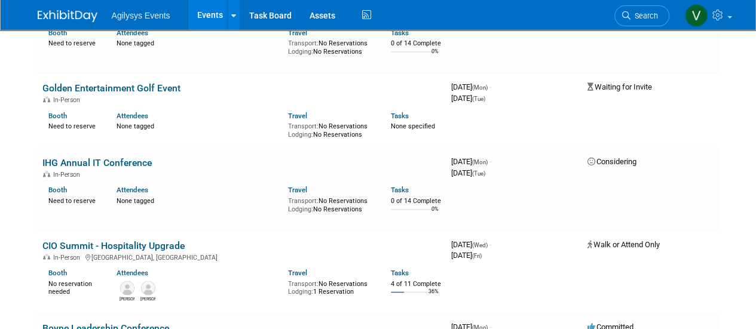
scroll to position [598, 0]
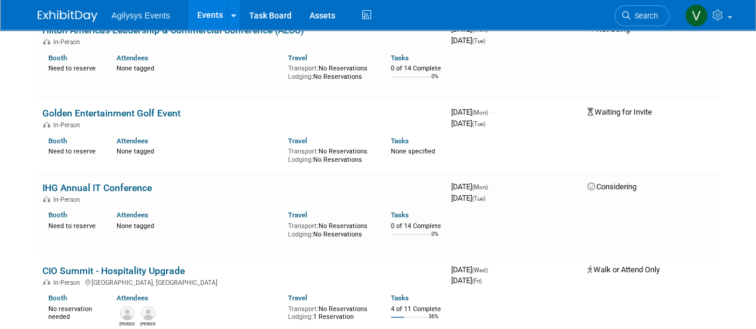
click at [133, 7] on li "Agilysys Events" at bounding box center [150, 10] width 76 height 17
click at [152, 28] on ul "Agilysys Events Events Add Event Bulk Upload Events Shareable Event Boards Rece…" at bounding box center [243, 15] width 262 height 30
click at [155, 10] on li "Agilysys Events" at bounding box center [150, 10] width 76 height 17
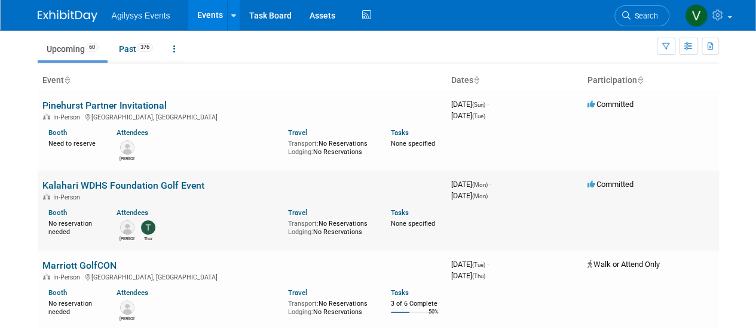
scroll to position [0, 0]
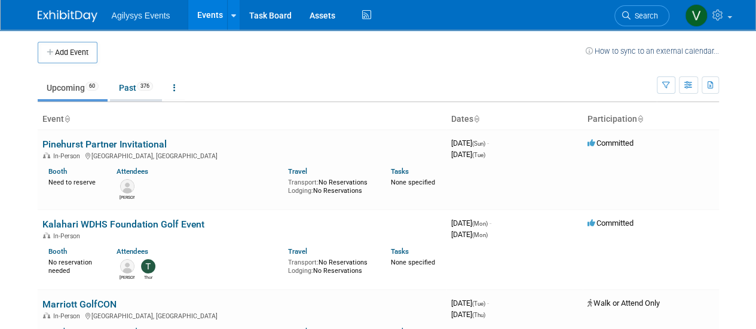
click at [115, 82] on link "Past 376" at bounding box center [136, 88] width 52 height 23
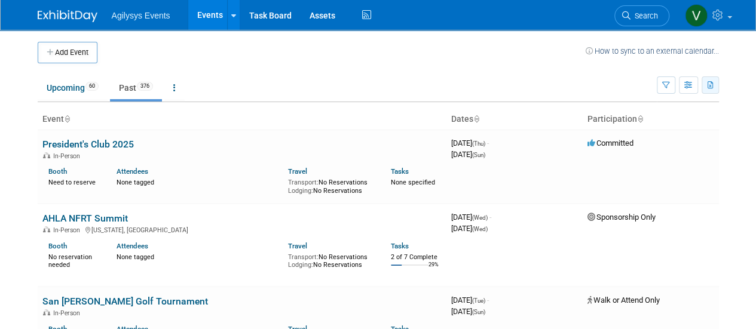
click at [717, 91] on button "button" at bounding box center [710, 85] width 17 height 17
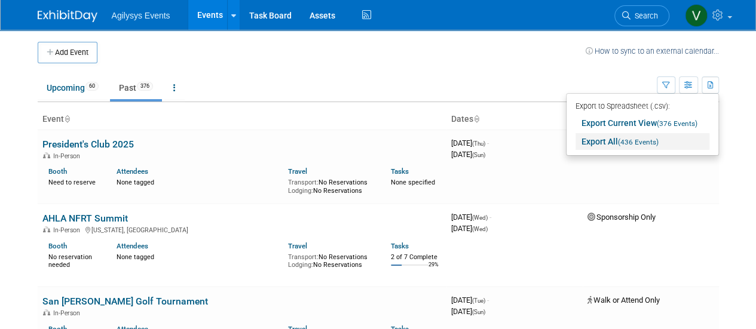
click at [622, 142] on span "(436 Events)" at bounding box center [638, 142] width 41 height 8
